Goal: Complete application form

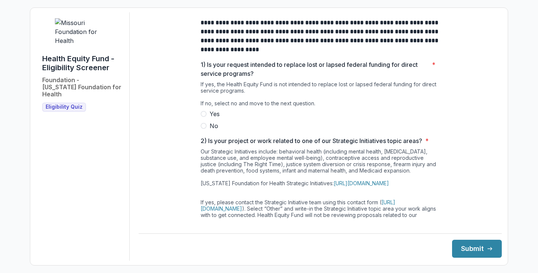
click at [207, 130] on label "No" at bounding box center [319, 125] width 239 height 9
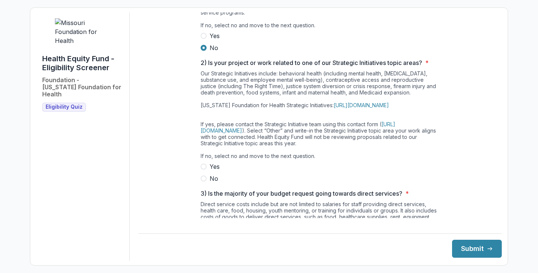
scroll to position [78, 0]
click at [209, 183] on span "No" at bounding box center [213, 178] width 9 height 9
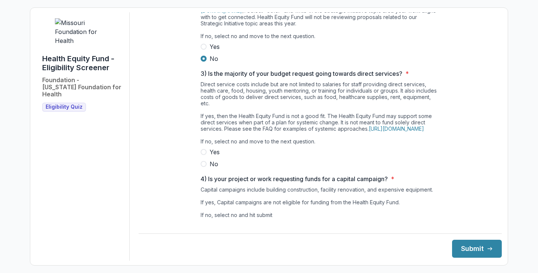
scroll to position [200, 0]
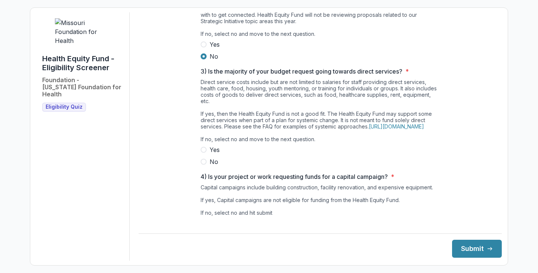
click at [202, 165] on span at bounding box center [203, 162] width 6 height 6
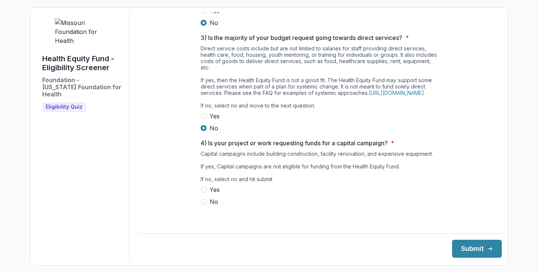
click at [209, 206] on span "No" at bounding box center [213, 201] width 9 height 9
click at [453, 248] on button "Submit" at bounding box center [477, 249] width 50 height 18
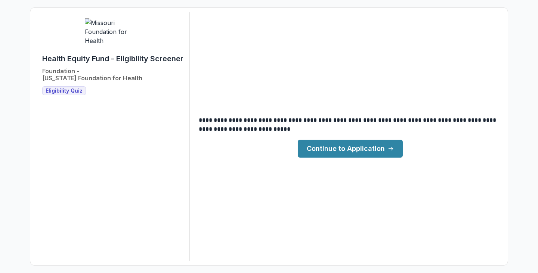
click at [376, 153] on link "Continue to Application" at bounding box center [350, 149] width 105 height 18
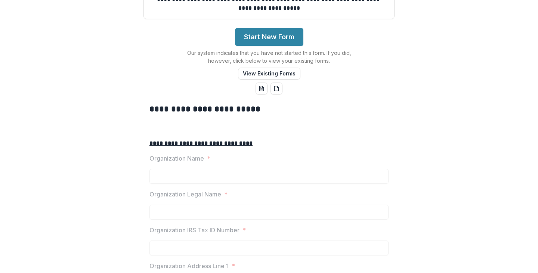
scroll to position [111, 0]
click at [252, 46] on button "Start New Form" at bounding box center [269, 37] width 68 height 18
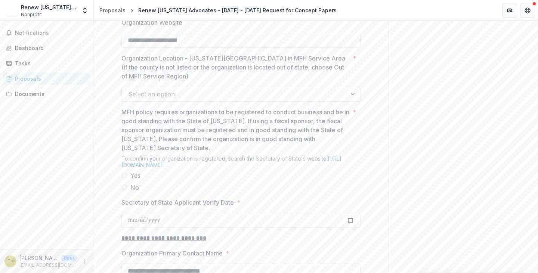
scroll to position [572, 0]
click at [215, 98] on div at bounding box center [233, 92] width 211 height 10
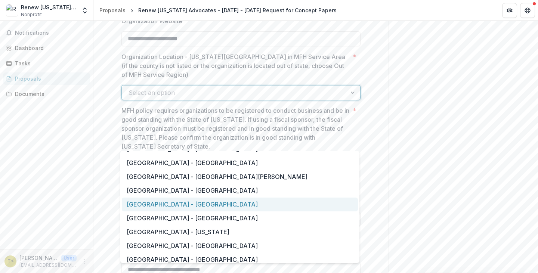
scroll to position [535, 0]
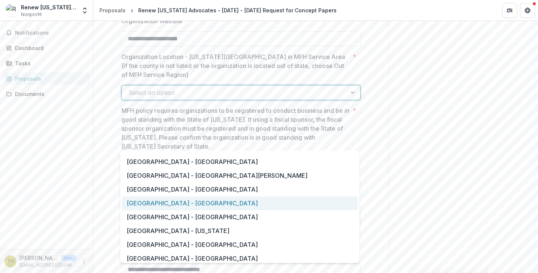
click at [218, 202] on div "[GEOGRAPHIC_DATA] - [GEOGRAPHIC_DATA]" at bounding box center [240, 203] width 236 height 14
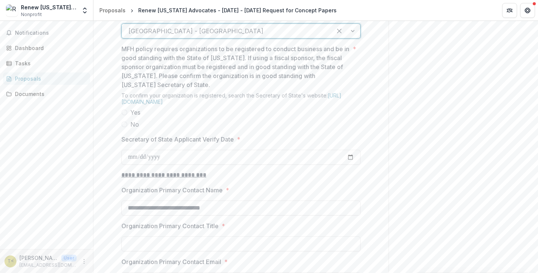
scroll to position [634, 0]
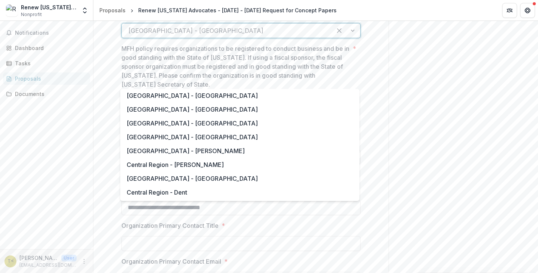
click at [204, 36] on div at bounding box center [226, 30] width 196 height 10
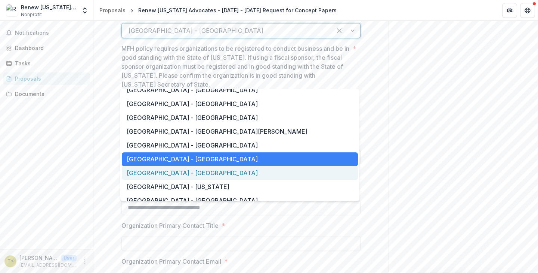
scroll to position [512, 0]
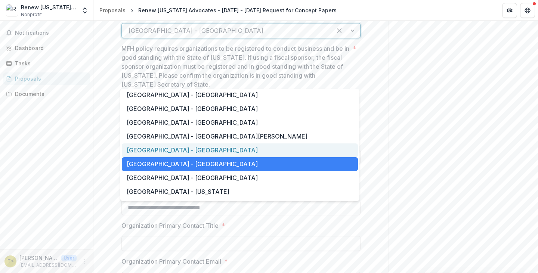
click at [163, 153] on div "[GEOGRAPHIC_DATA] - [GEOGRAPHIC_DATA]" at bounding box center [240, 150] width 236 height 14
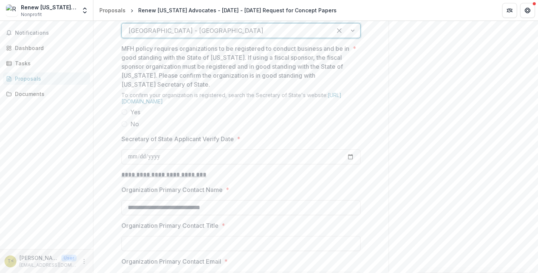
click at [137, 116] on span "Yes" at bounding box center [135, 112] width 10 height 9
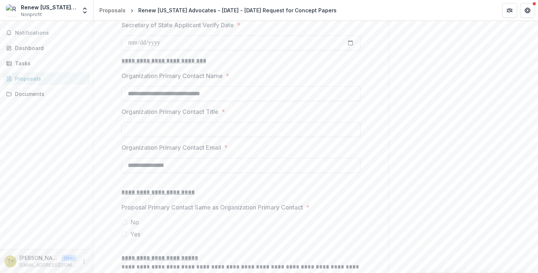
scroll to position [747, 0]
click at [199, 51] on input "Secretary of State Applicant Verify Date *" at bounding box center [240, 43] width 239 height 15
click at [246, 15] on label "No" at bounding box center [240, 10] width 239 height 9
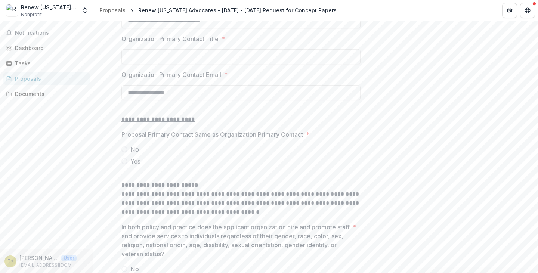
scroll to position [778, 0]
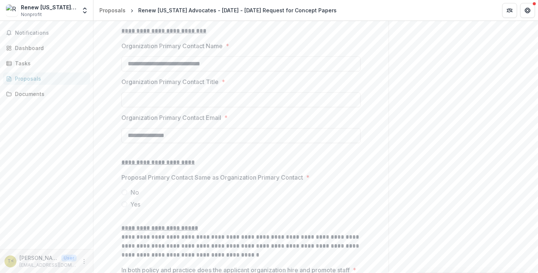
click at [234, 21] on input "Secretary of State Applicant Verify Date *" at bounding box center [240, 13] width 239 height 15
drag, startPoint x: 246, startPoint y: 115, endPoint x: 170, endPoint y: 109, distance: 76.4
click at [170, 71] on input "**********" at bounding box center [240, 63] width 239 height 15
type input "**********"
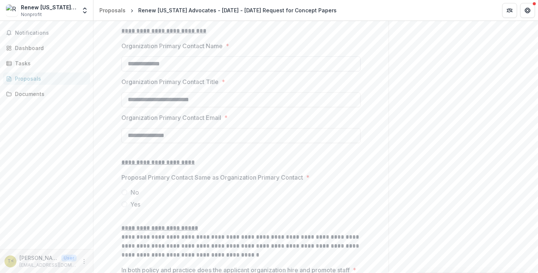
type input "**********"
drag, startPoint x: 458, startPoint y: 161, endPoint x: 461, endPoint y: 159, distance: 3.8
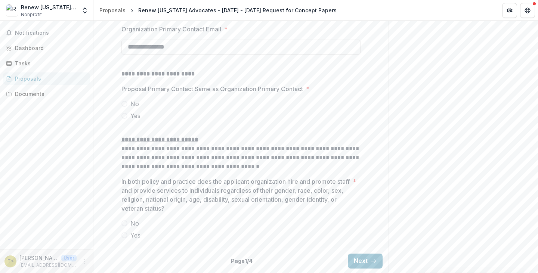
scroll to position [890, 0]
click at [128, 120] on label "Yes" at bounding box center [240, 115] width 239 height 9
click at [134, 234] on span "Yes" at bounding box center [135, 235] width 10 height 9
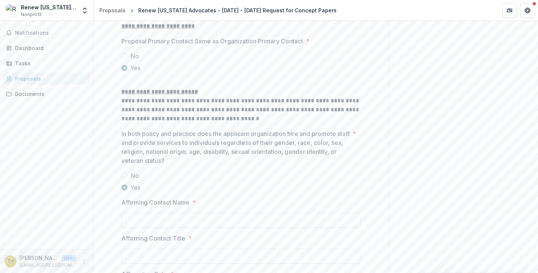
scroll to position [1022, 0]
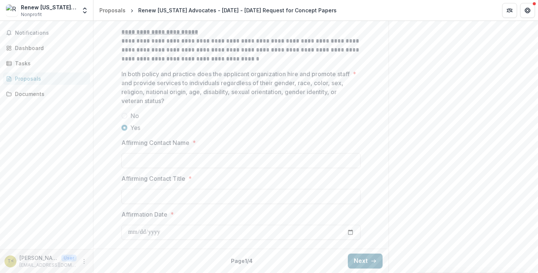
click at [355, 263] on button "Next" at bounding box center [365, 261] width 35 height 15
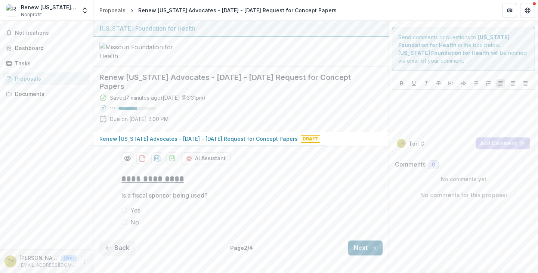
scroll to position [35, 0]
click at [357, 255] on button "Next" at bounding box center [365, 247] width 35 height 15
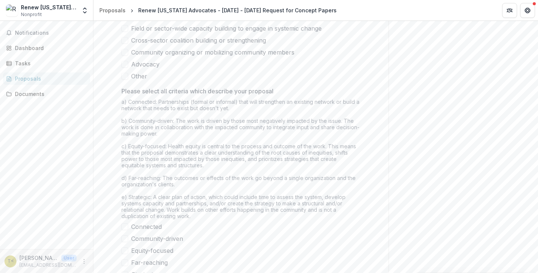
scroll to position [646, 0]
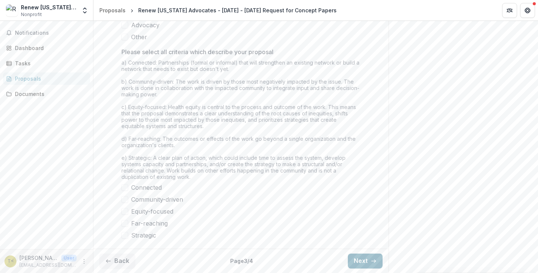
click at [352, 256] on button "Next" at bounding box center [365, 261] width 35 height 15
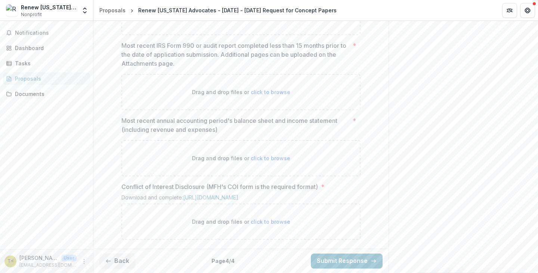
scroll to position [496, 0]
